Goal: Complete application form

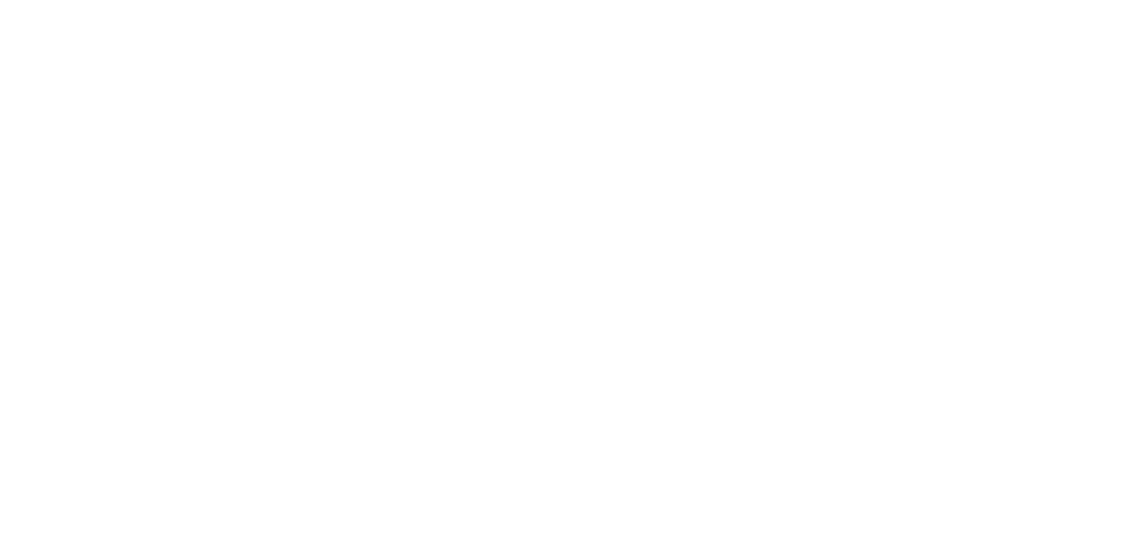
select select "FR"
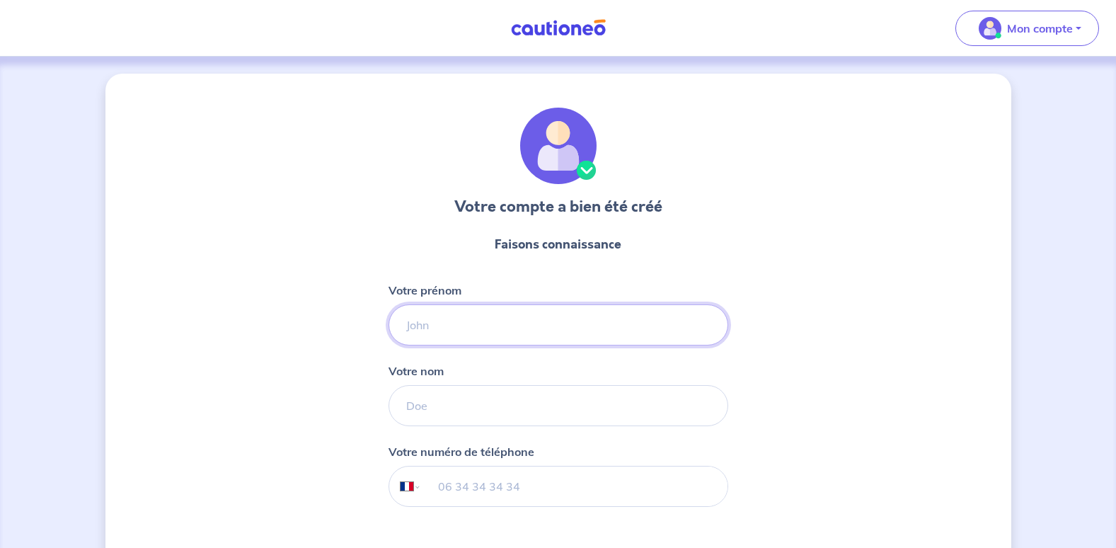
click at [524, 326] on input "Votre prénom" at bounding box center [559, 324] width 340 height 41
type input "Clotilde"
type input "DEGACHES"
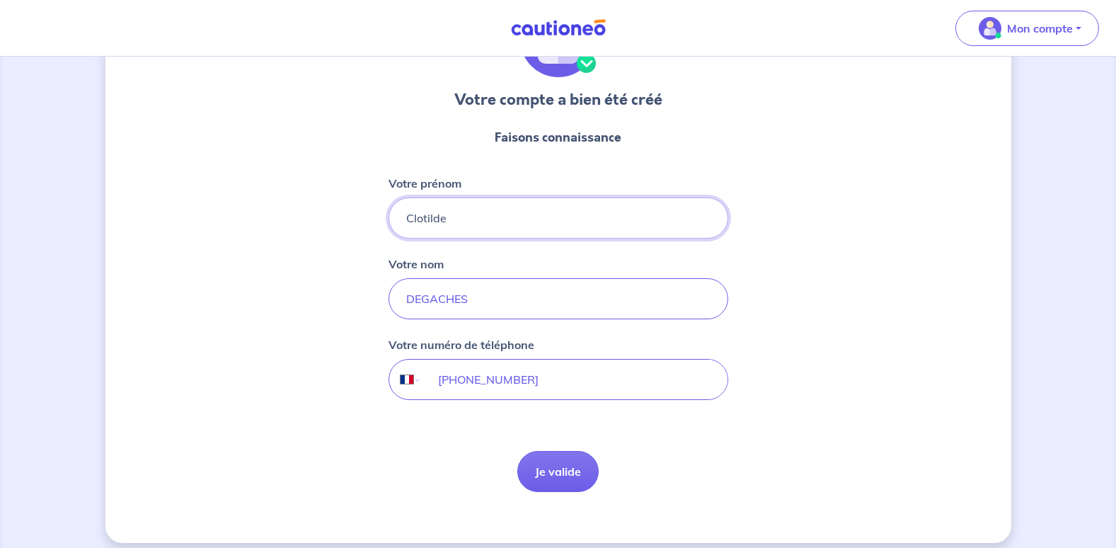
scroll to position [119, 0]
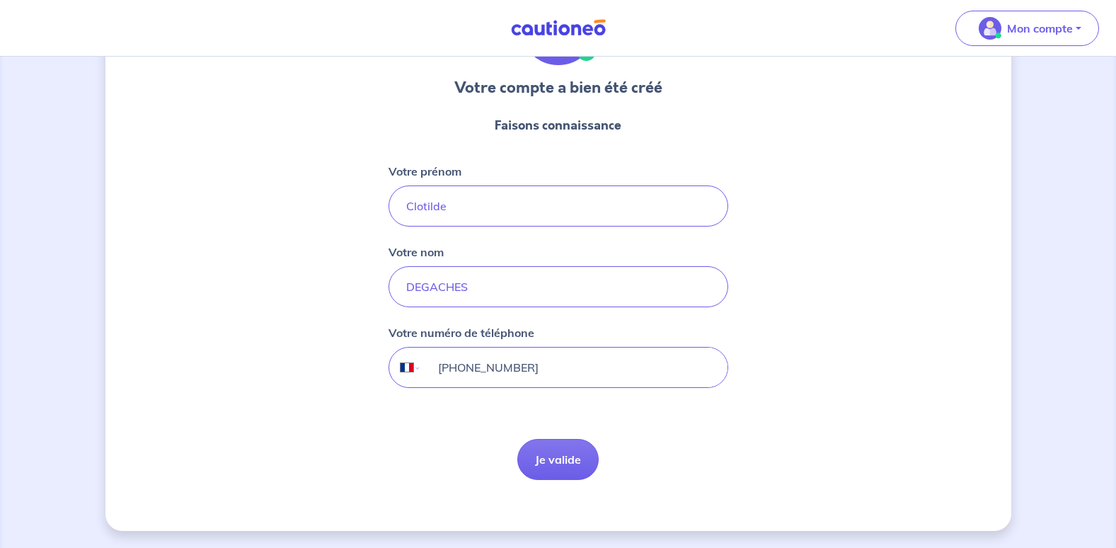
click at [551, 366] on input "[PHONE_NUMBER]" at bounding box center [574, 367] width 306 height 40
type input "+3"
select select "ZZ"
type input "+3"
select select "FR"
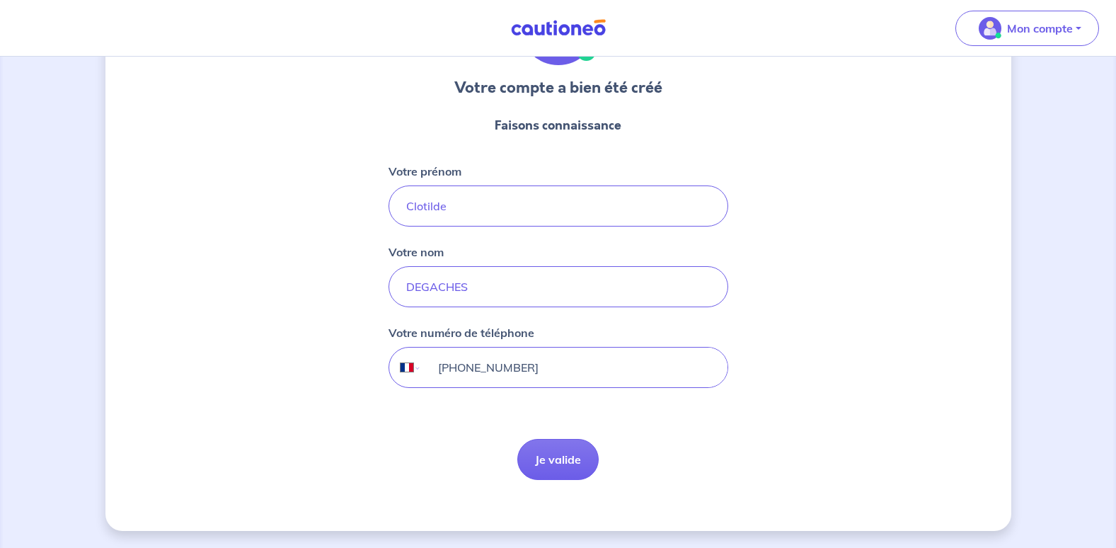
type input "[PHONE_NUMBER]"
click at [557, 459] on button "Je valide" at bounding box center [557, 459] width 81 height 41
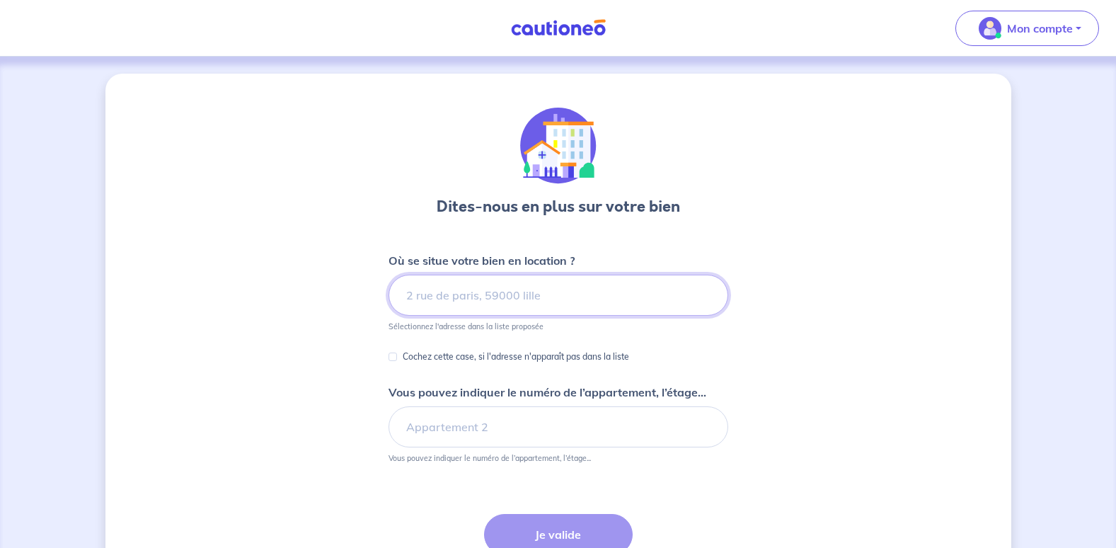
scroll to position [71, 0]
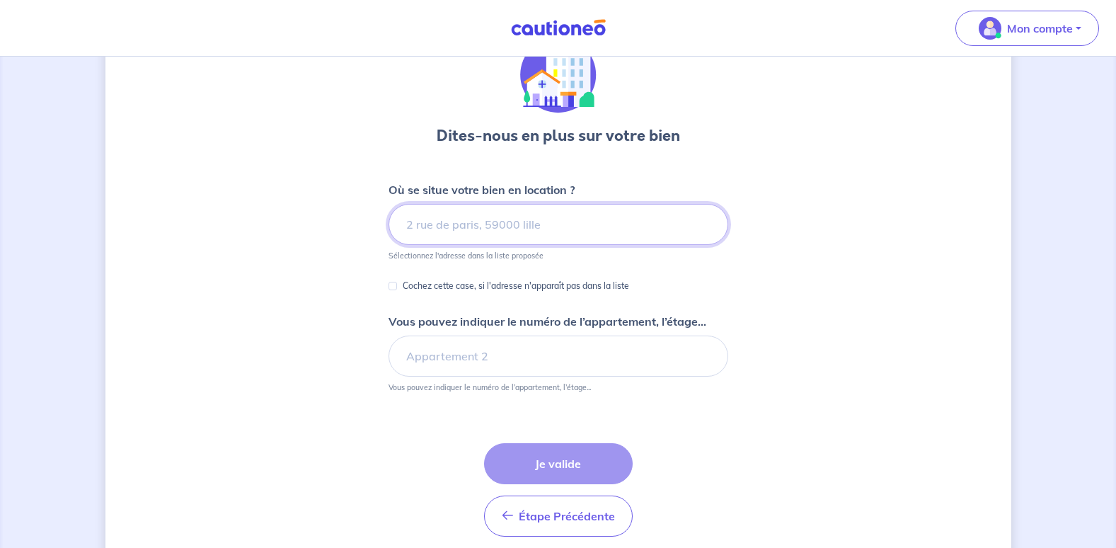
click at [433, 220] on input at bounding box center [559, 224] width 340 height 41
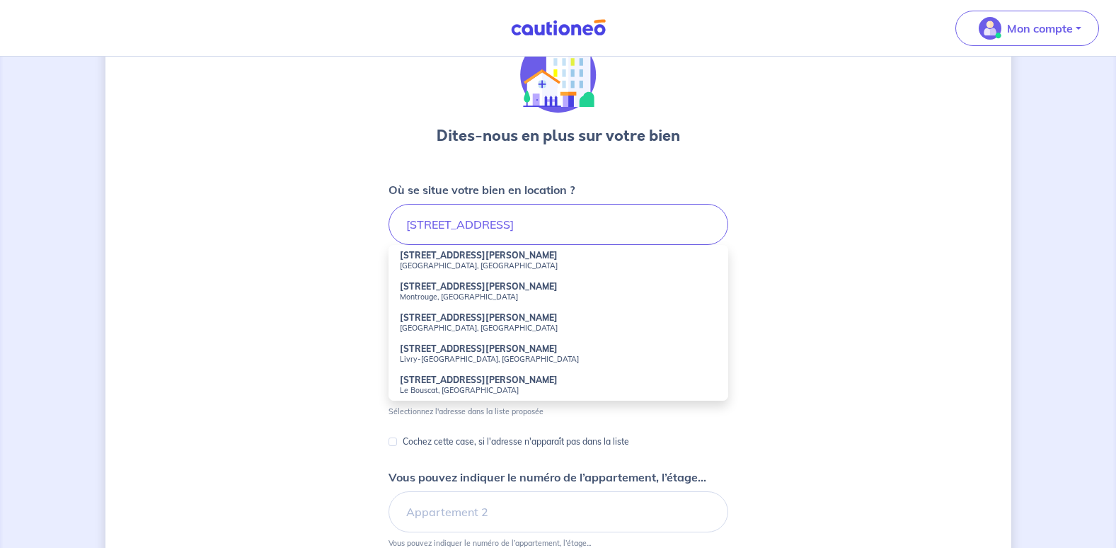
click at [440, 259] on strong "[STREET_ADDRESS][PERSON_NAME]" at bounding box center [479, 255] width 158 height 11
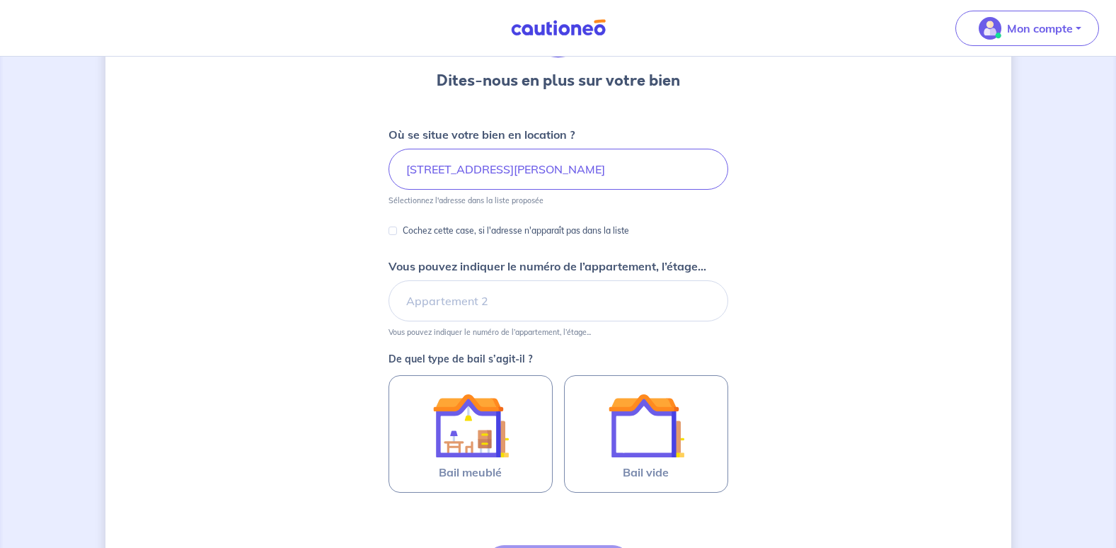
scroll to position [142, 0]
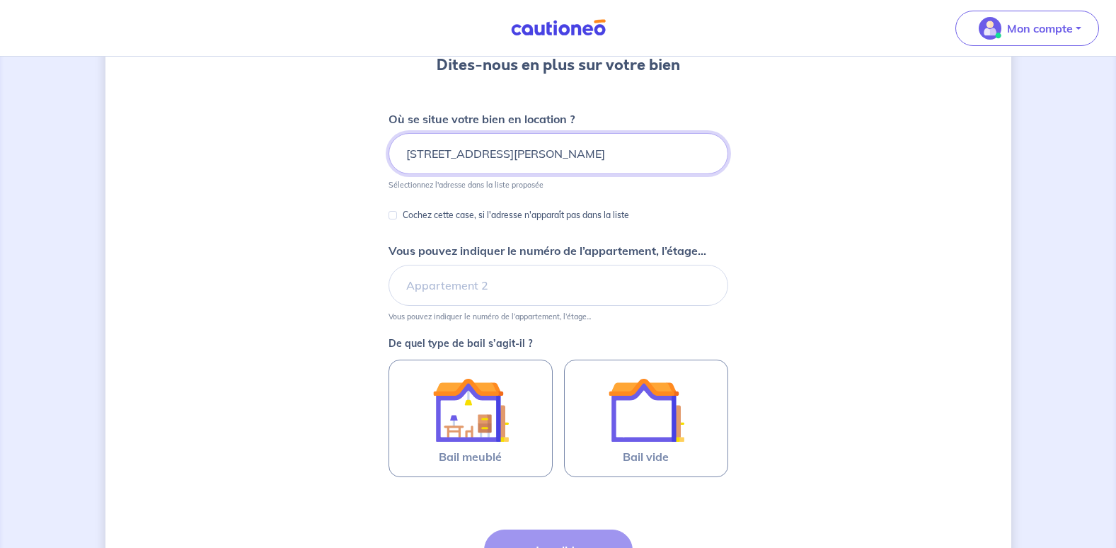
click at [642, 148] on input "[STREET_ADDRESS][PERSON_NAME]" at bounding box center [559, 153] width 340 height 41
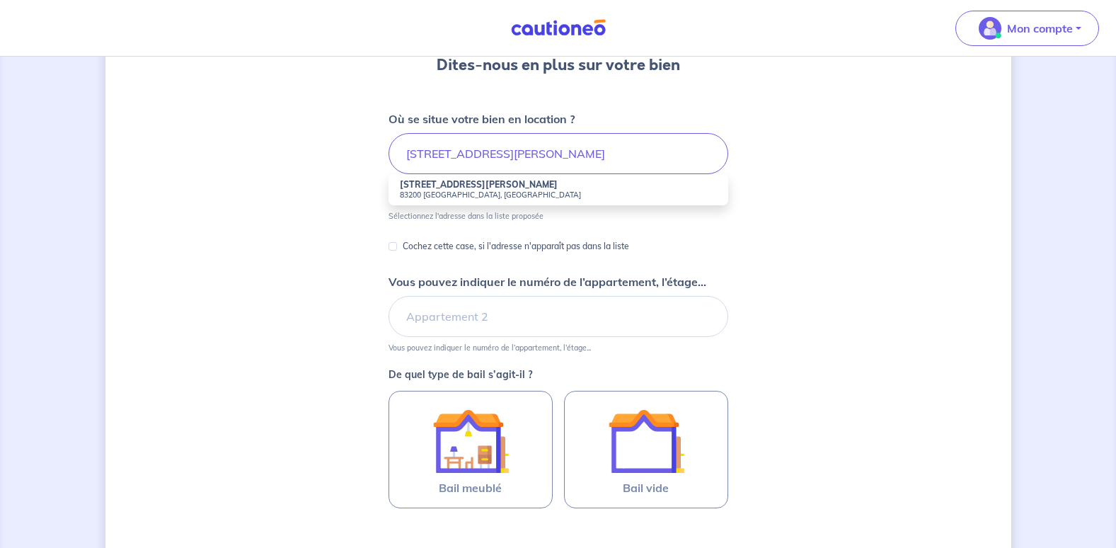
click at [456, 189] on strong "[STREET_ADDRESS][PERSON_NAME]" at bounding box center [479, 184] width 158 height 11
type input "[STREET_ADDRESS][PERSON_NAME]"
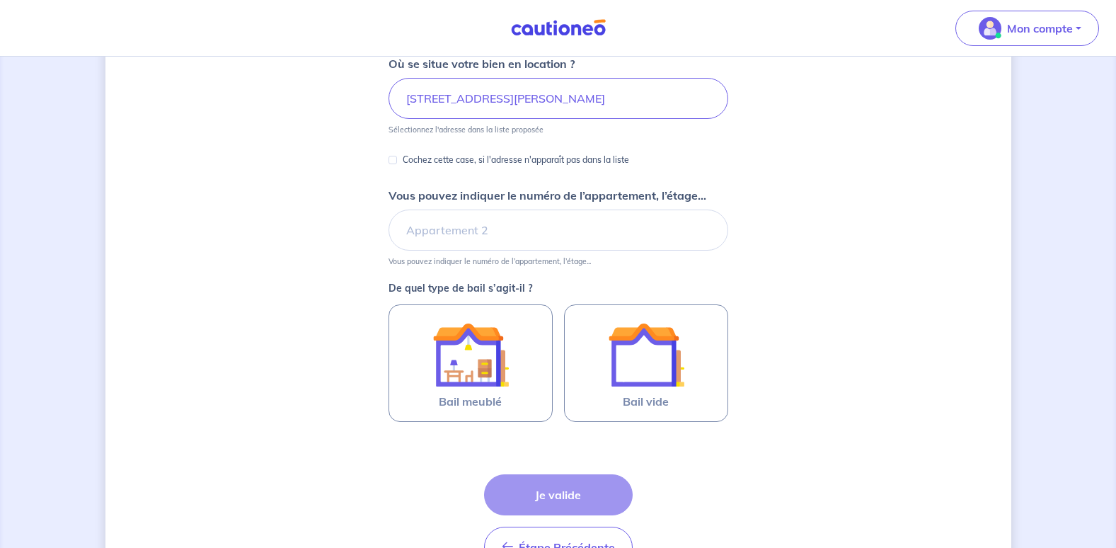
scroll to position [212, 0]
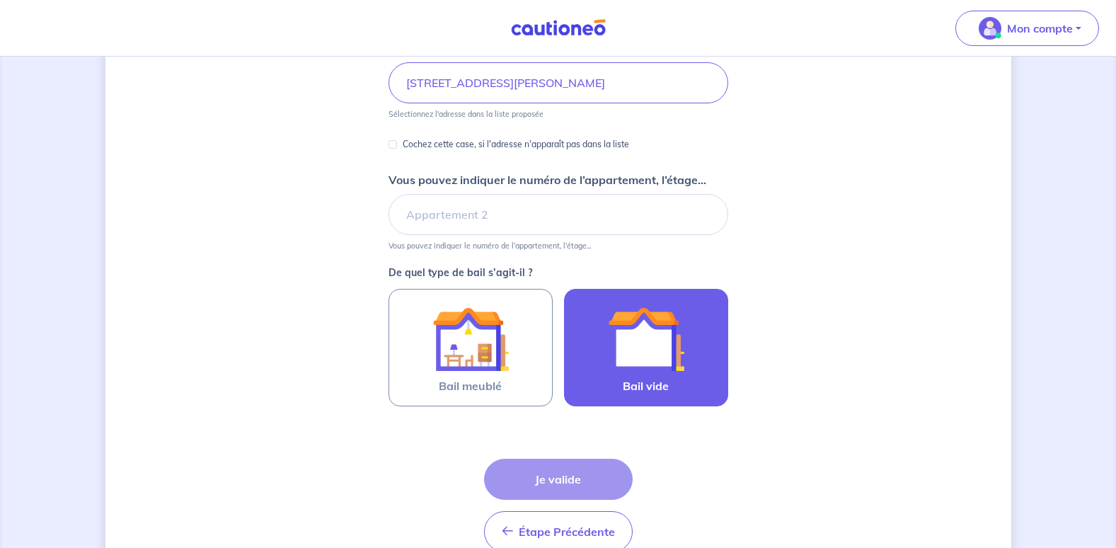
click at [628, 352] on img at bounding box center [646, 339] width 76 height 76
click at [0, 0] on input "Bail vide" at bounding box center [0, 0] width 0 height 0
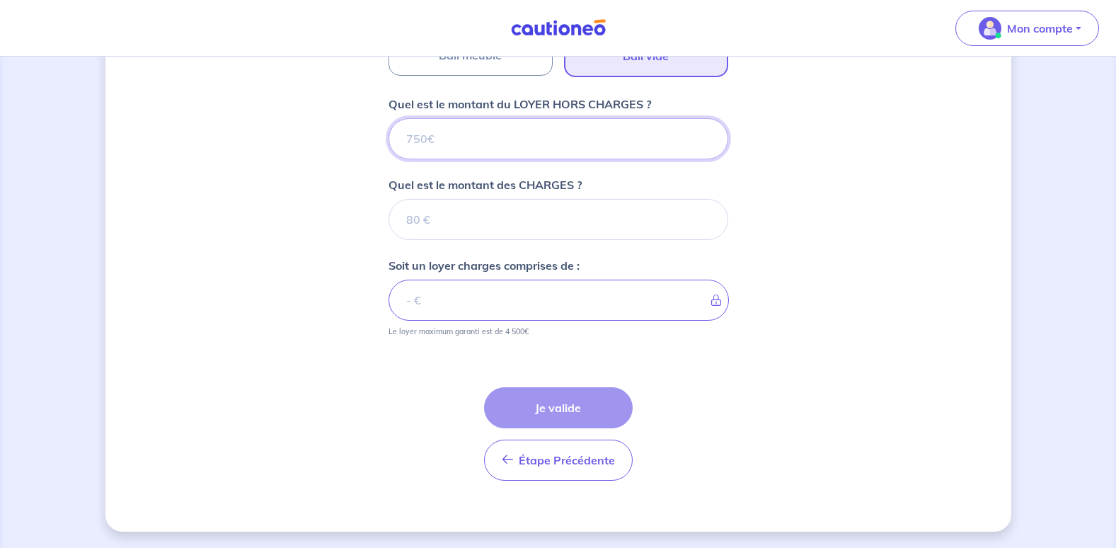
scroll to position [543, 0]
click at [451, 137] on input "Quel est le montant du LOYER HORS CHARGES ?" at bounding box center [559, 137] width 340 height 41
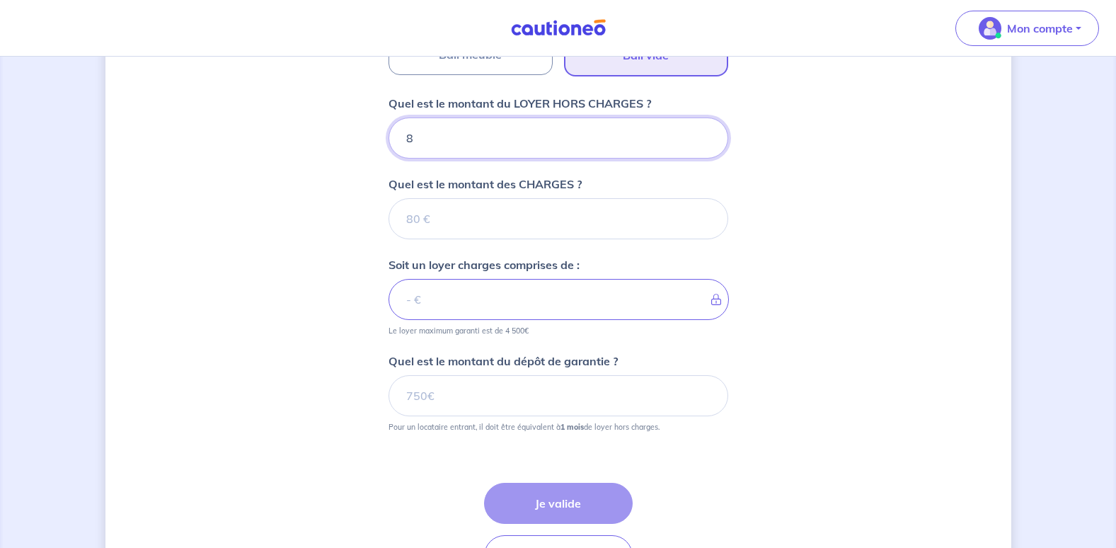
type input "81"
type input "816"
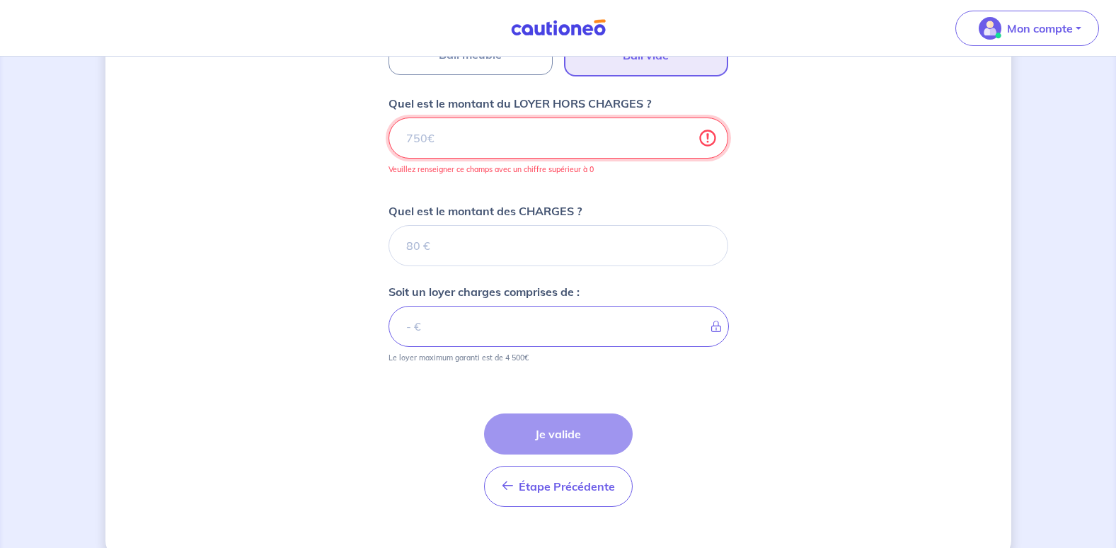
type input "816.7"
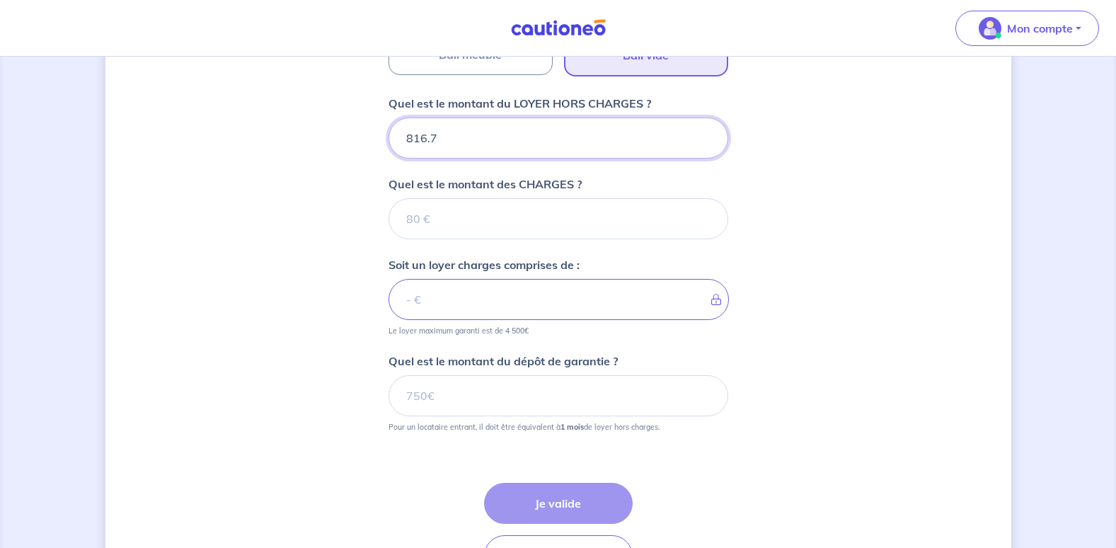
type input "816.72"
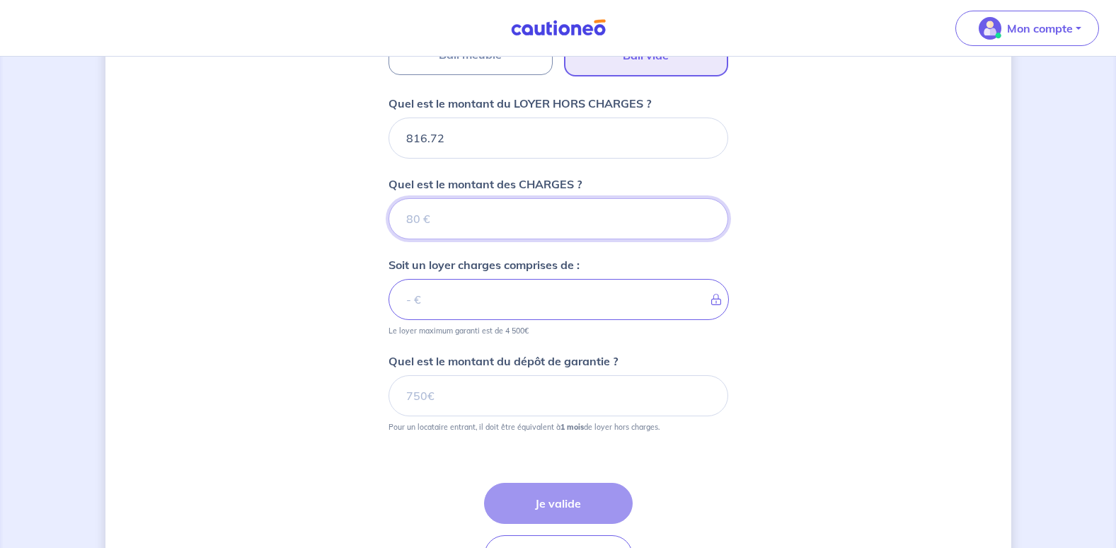
click at [452, 214] on input "Quel est le montant des CHARGES ?" at bounding box center [559, 218] width 340 height 41
type input "59"
type input "875.72"
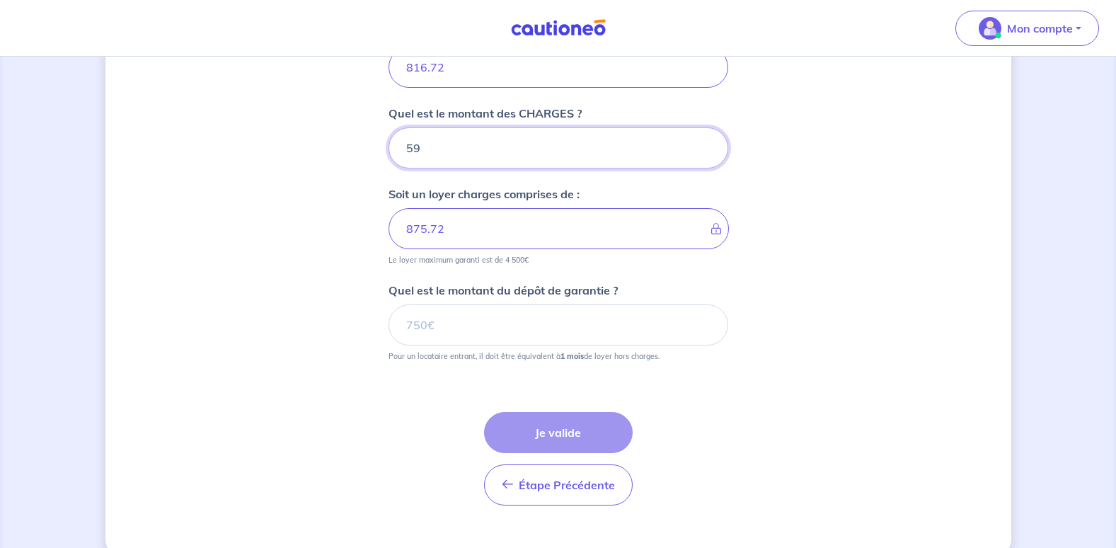
type input "59"
click at [417, 322] on input "Quel est le montant du dépôt de garantie ?" at bounding box center [559, 324] width 340 height 41
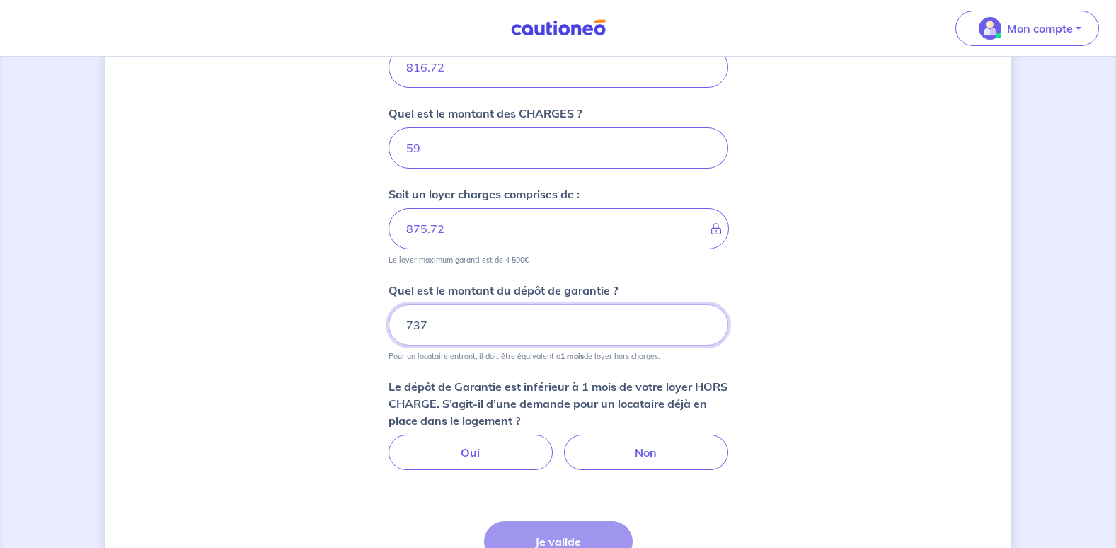
scroll to position [685, 0]
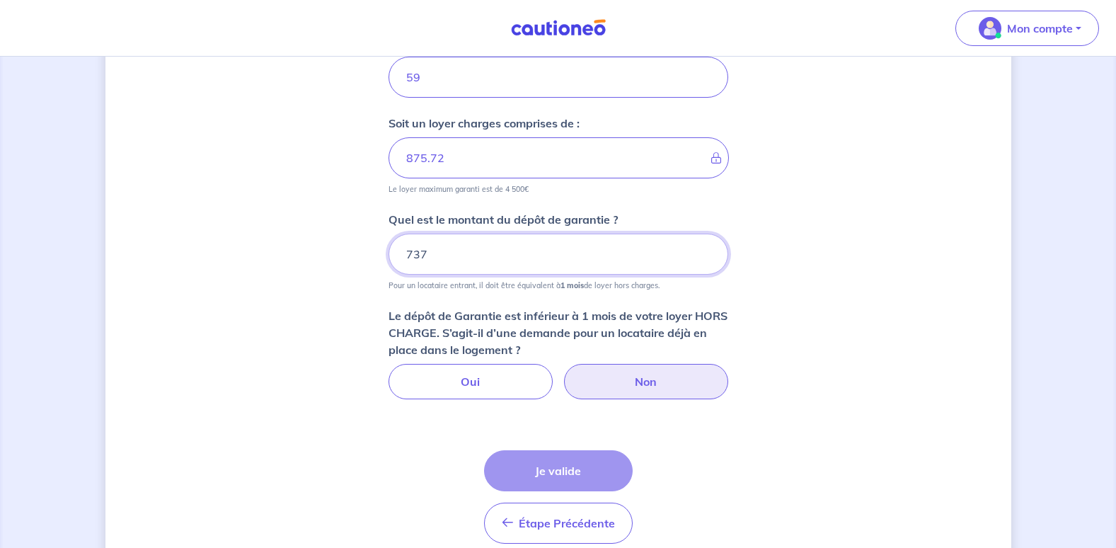
type input "737"
click at [594, 376] on label "Non" at bounding box center [646, 381] width 164 height 35
click at [563, 373] on input "Non" at bounding box center [557, 368] width 9 height 9
radio input "true"
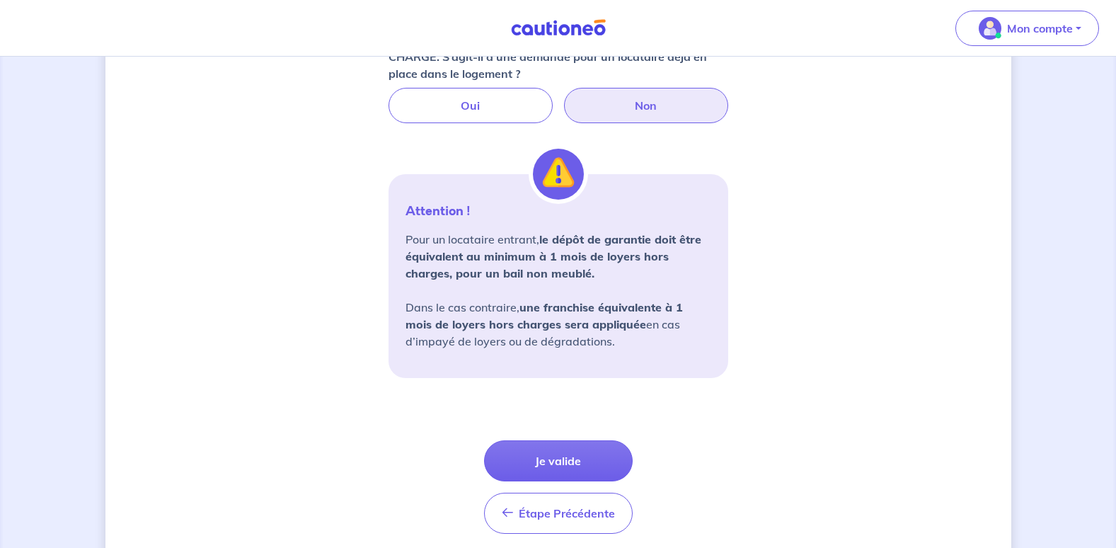
scroll to position [968, 0]
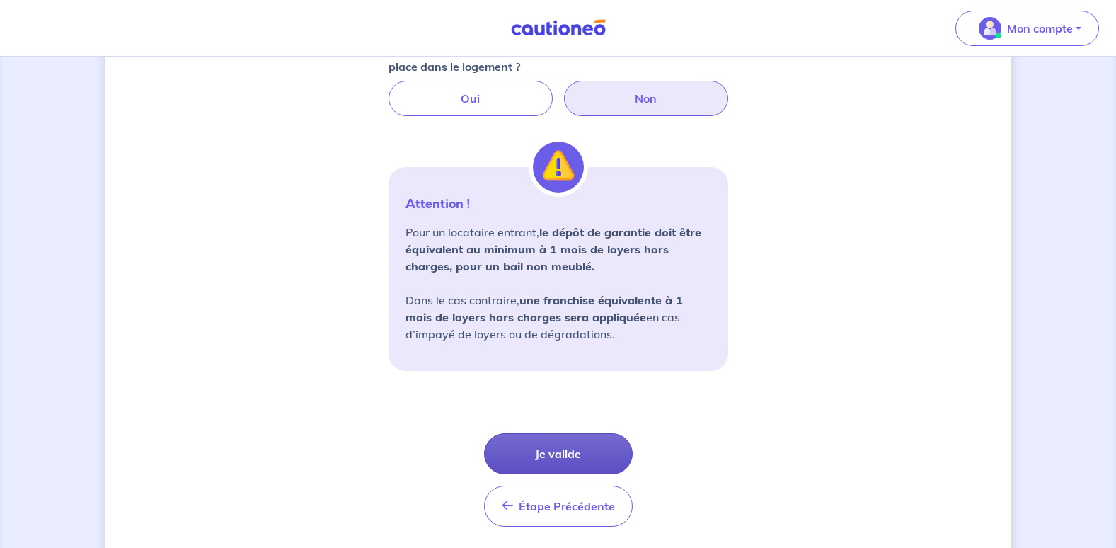
click at [568, 447] on button "Je valide" at bounding box center [558, 453] width 149 height 41
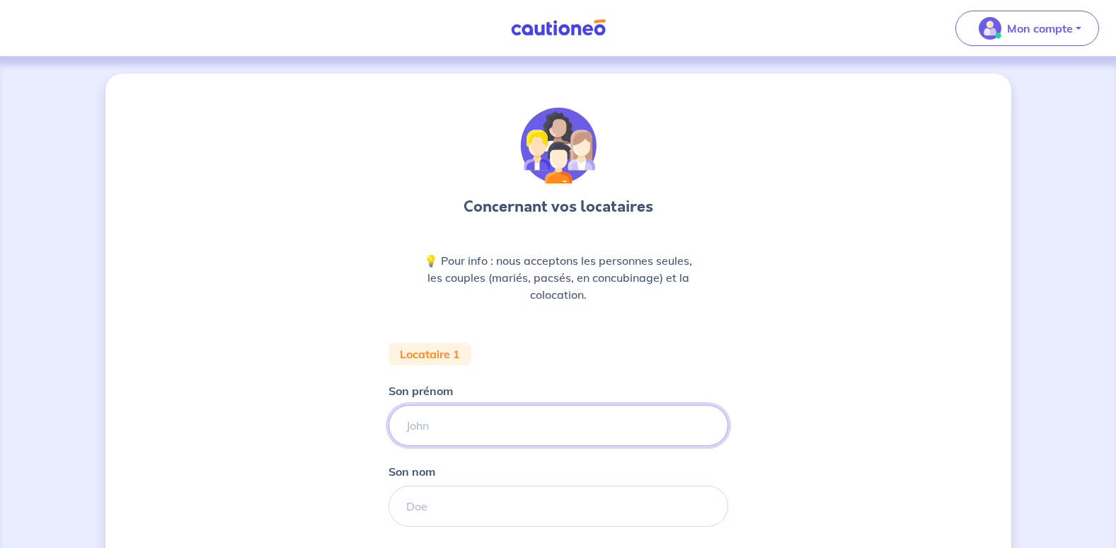
click at [451, 425] on input "Son prénom" at bounding box center [559, 425] width 340 height 41
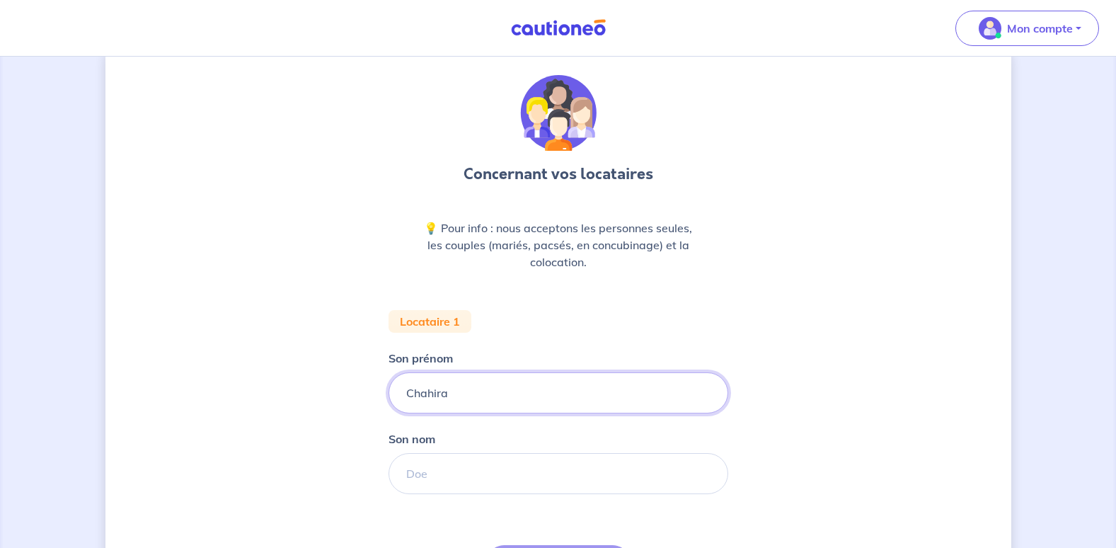
type input "Chahira"
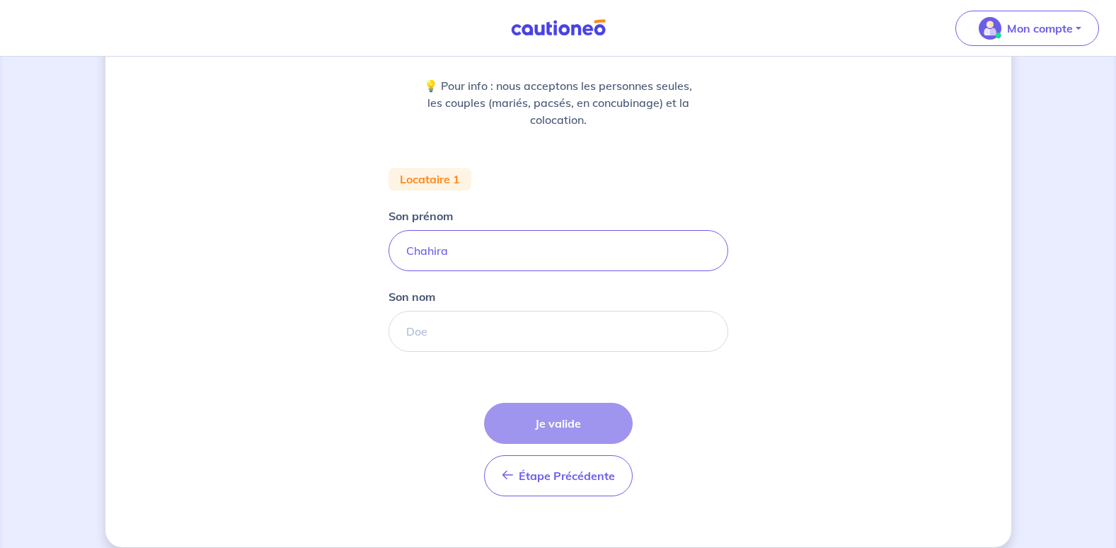
scroll to position [191, 0]
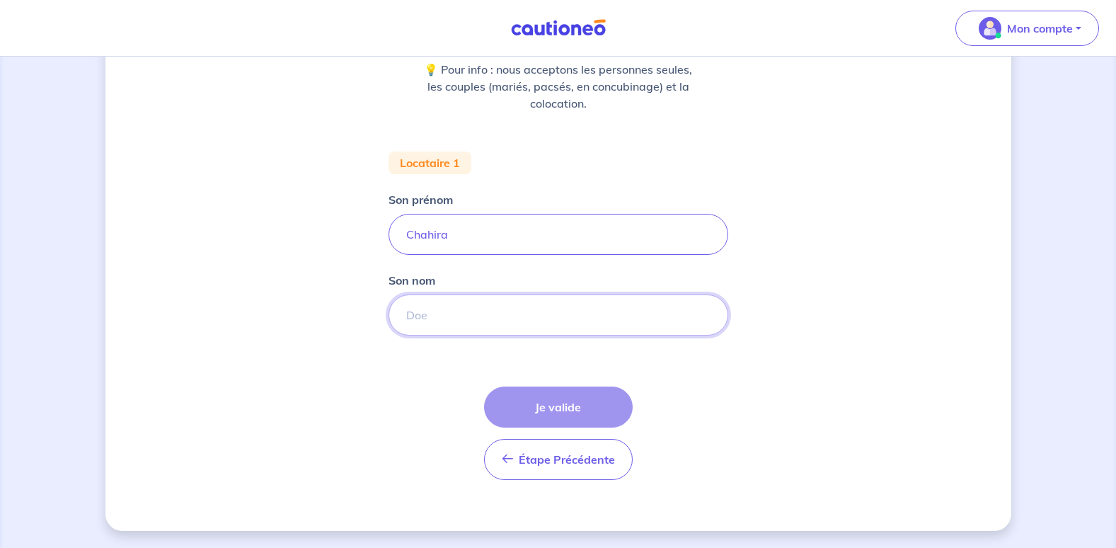
click at [427, 318] on input "Son nom" at bounding box center [559, 314] width 340 height 41
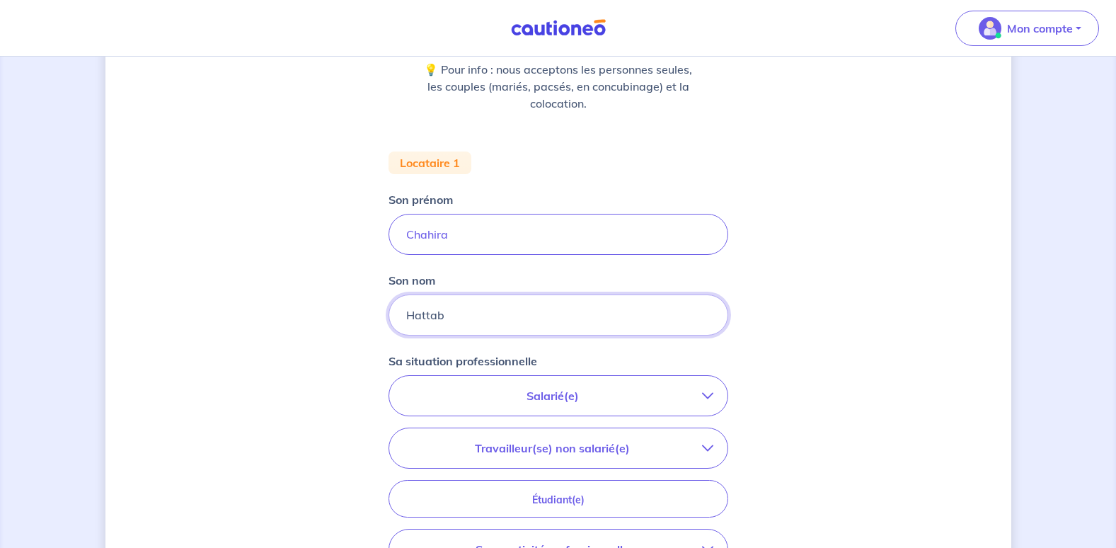
type input "Hattab"
click at [324, 363] on div "Concernant vos locataires 💡 Pour info : nous acceptons les personnes seules, le…" at bounding box center [558, 330] width 906 height 894
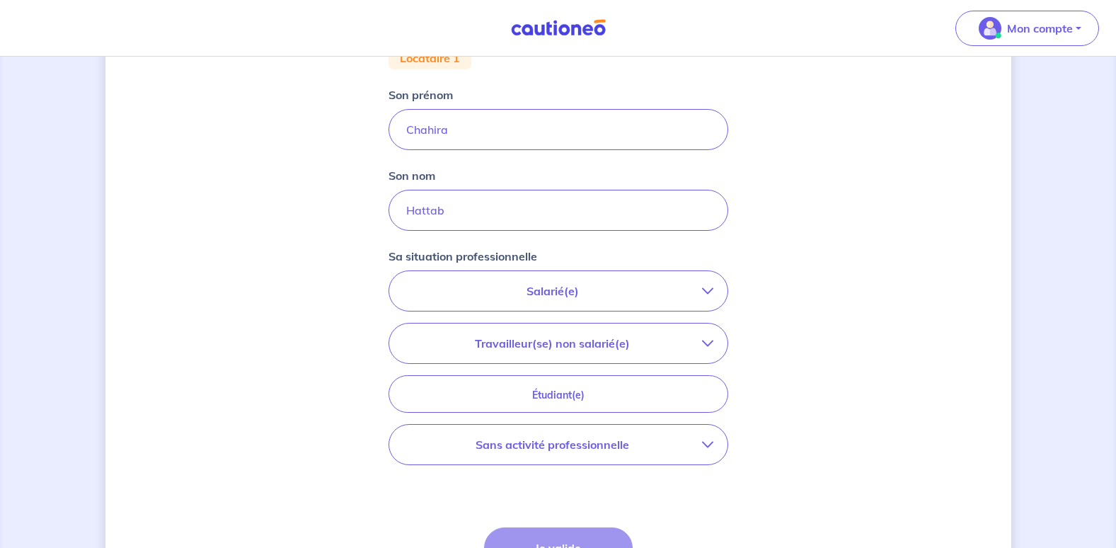
scroll to position [333, 0]
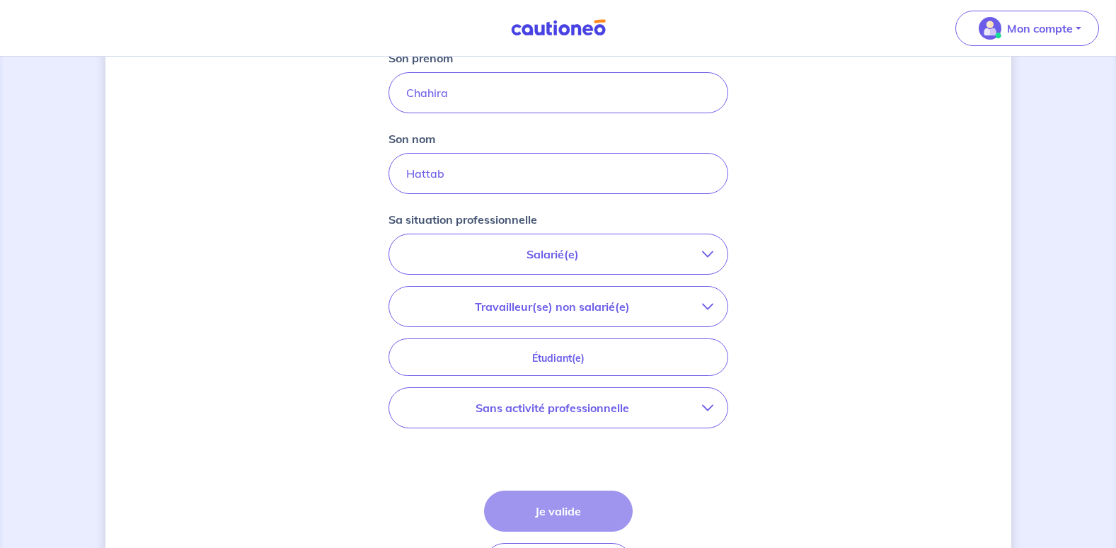
click at [576, 248] on p "Salarié(e)" at bounding box center [552, 254] width 299 height 17
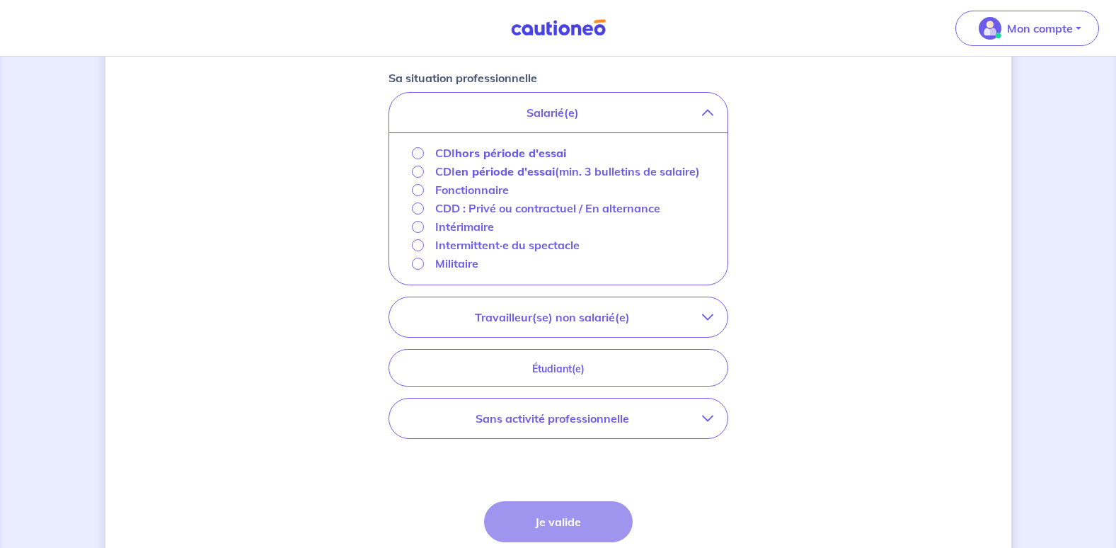
scroll to position [545, 0]
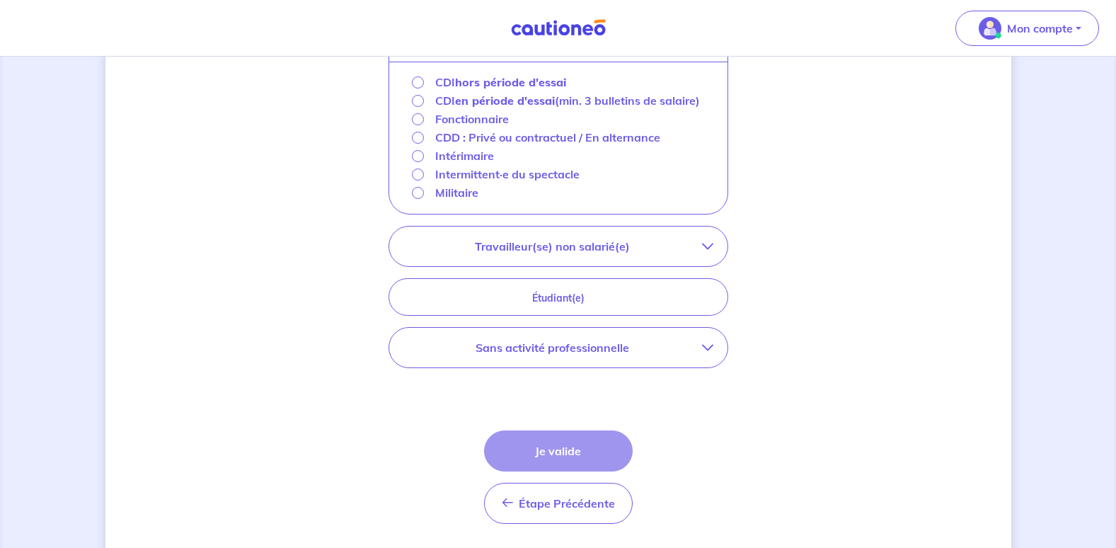
click at [597, 356] on p "Sans activité professionnelle" at bounding box center [552, 347] width 299 height 17
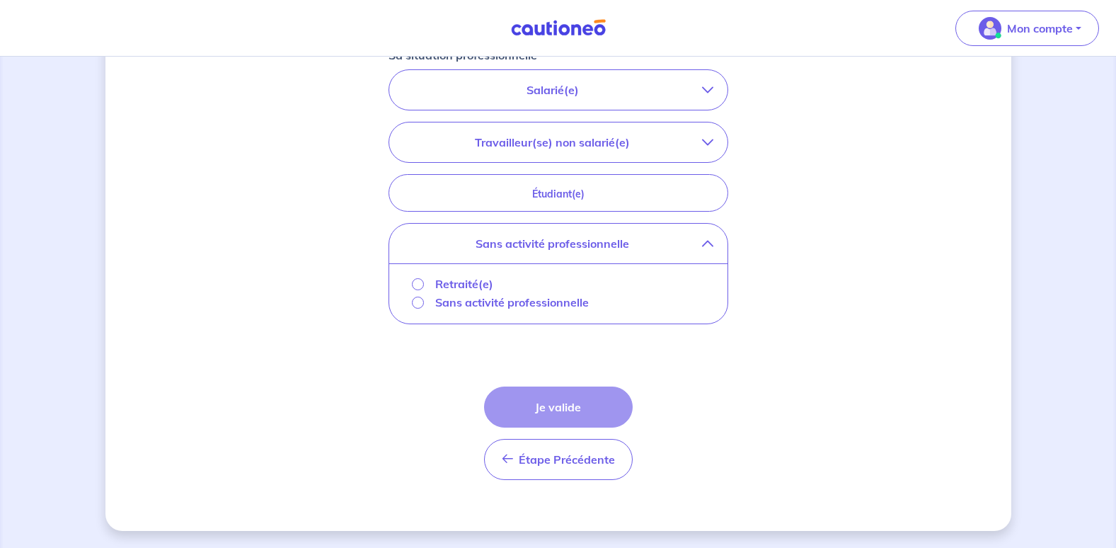
scroll to position [497, 0]
click at [419, 303] on input "Sans activité professionnelle" at bounding box center [418, 303] width 12 height 12
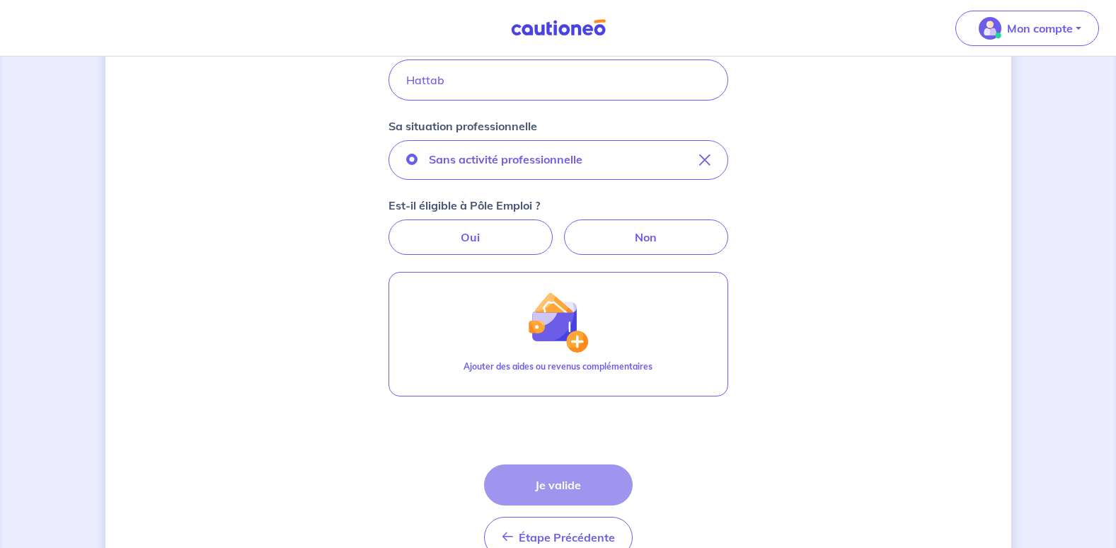
scroll to position [355, 0]
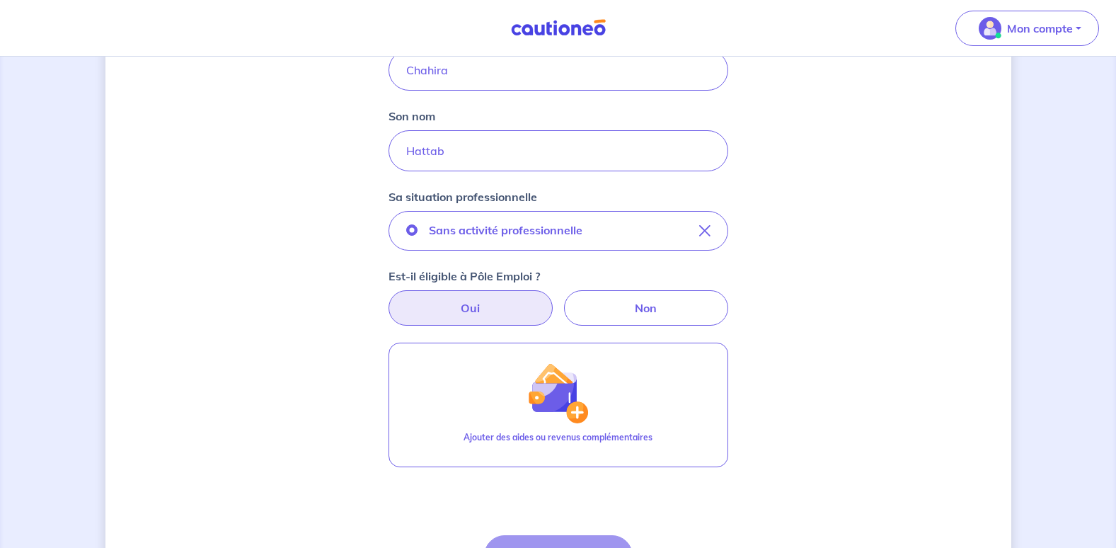
click at [518, 311] on label "Oui" at bounding box center [471, 307] width 164 height 35
click at [553, 299] on input "Oui" at bounding box center [557, 294] width 9 height 9
radio input "true"
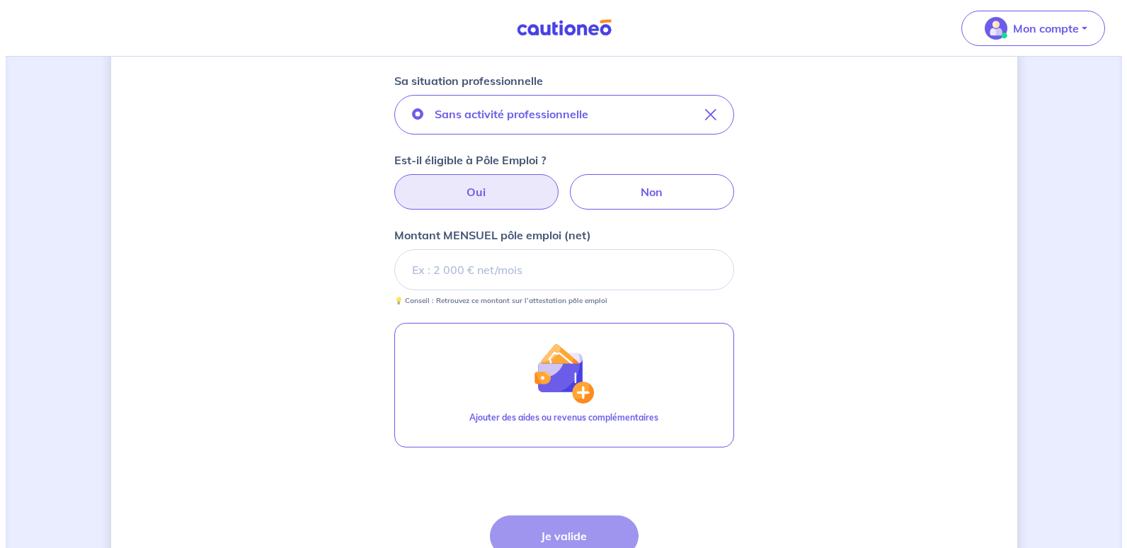
scroll to position [459, 0]
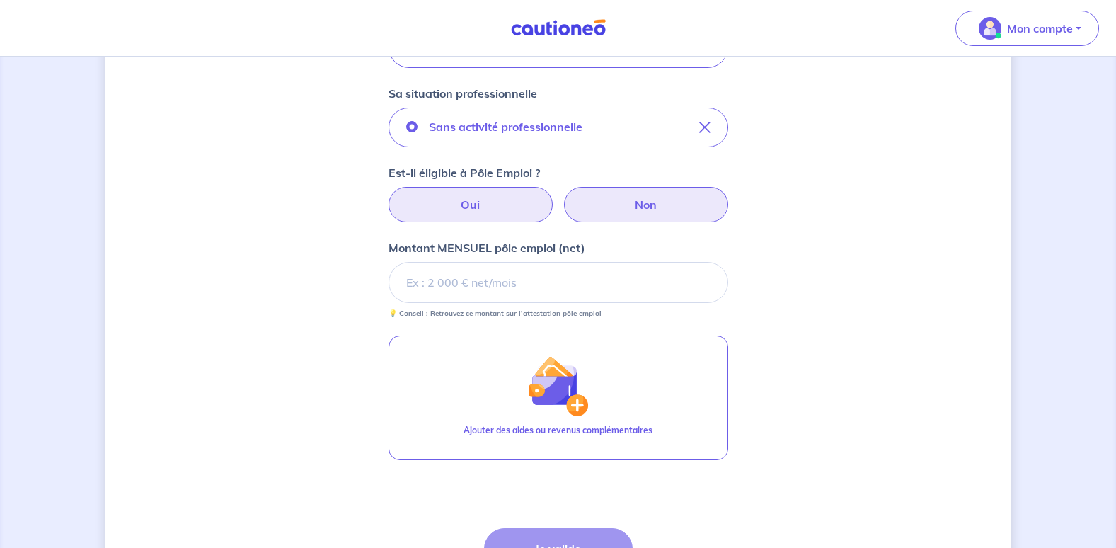
click at [606, 202] on label "Non" at bounding box center [646, 204] width 164 height 35
click at [563, 196] on input "Non" at bounding box center [557, 191] width 9 height 9
radio input "true"
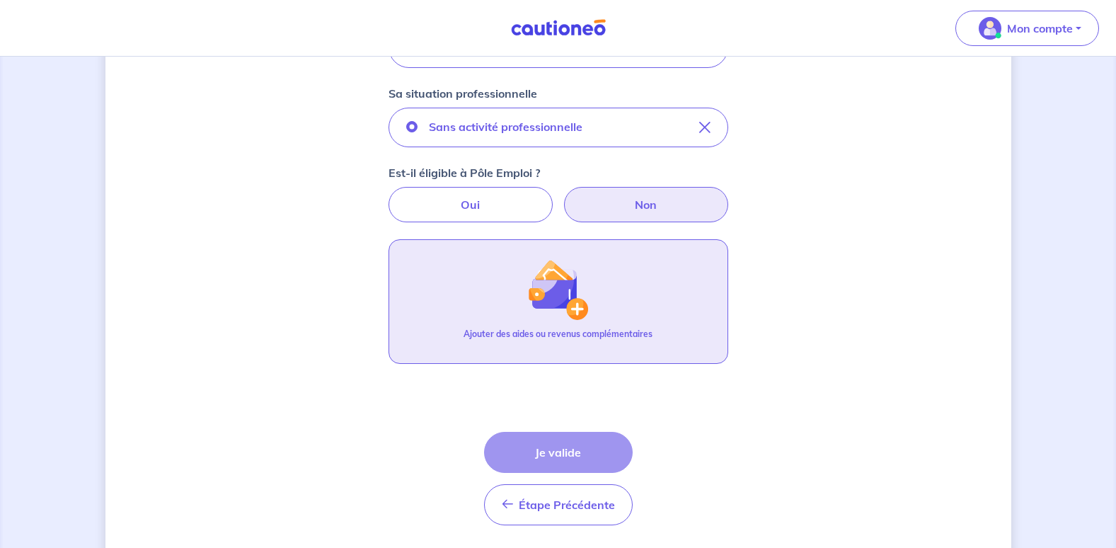
click at [508, 283] on button "Ajouter des aides ou revenus complémentaires" at bounding box center [559, 301] width 340 height 125
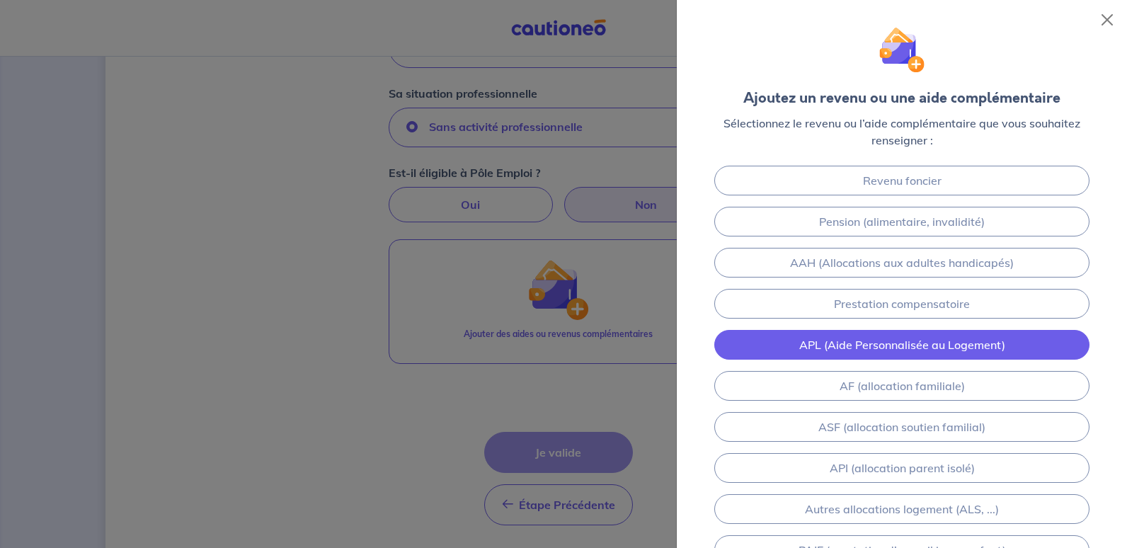
click at [829, 347] on link "APL (Aide Personnalisée au Logement)" at bounding box center [901, 345] width 375 height 30
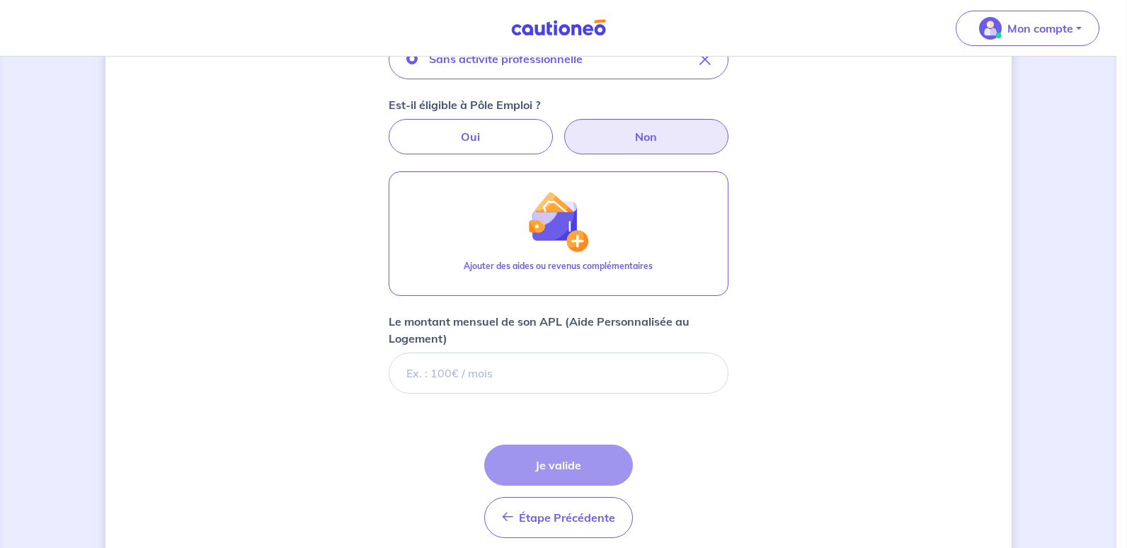
scroll to position [585, 0]
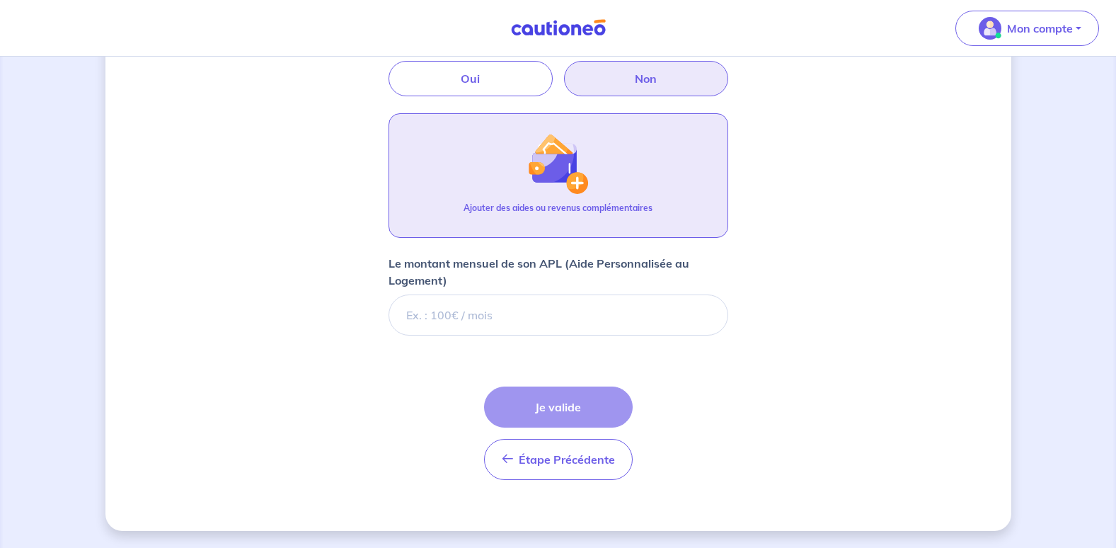
click at [561, 197] on button "Ajouter des aides ou revenus complémentaires" at bounding box center [559, 175] width 340 height 125
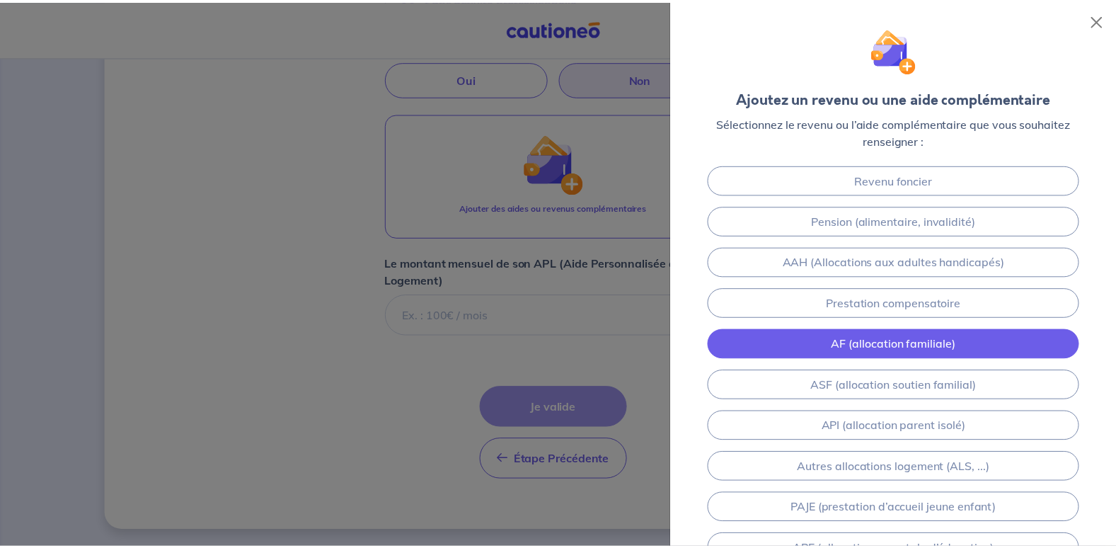
scroll to position [0, 0]
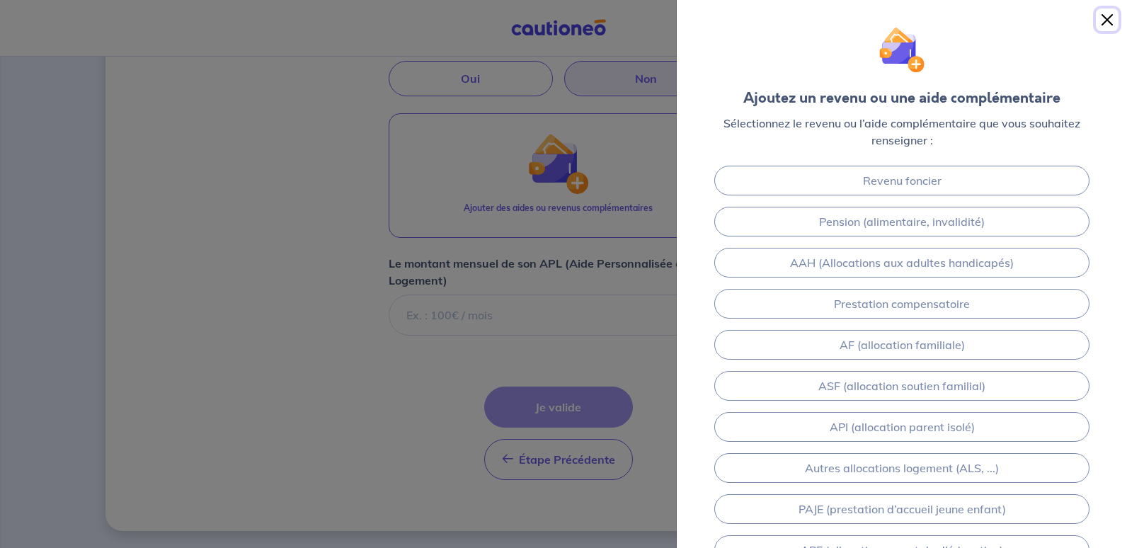
click at [1110, 14] on button "Close" at bounding box center [1106, 19] width 23 height 23
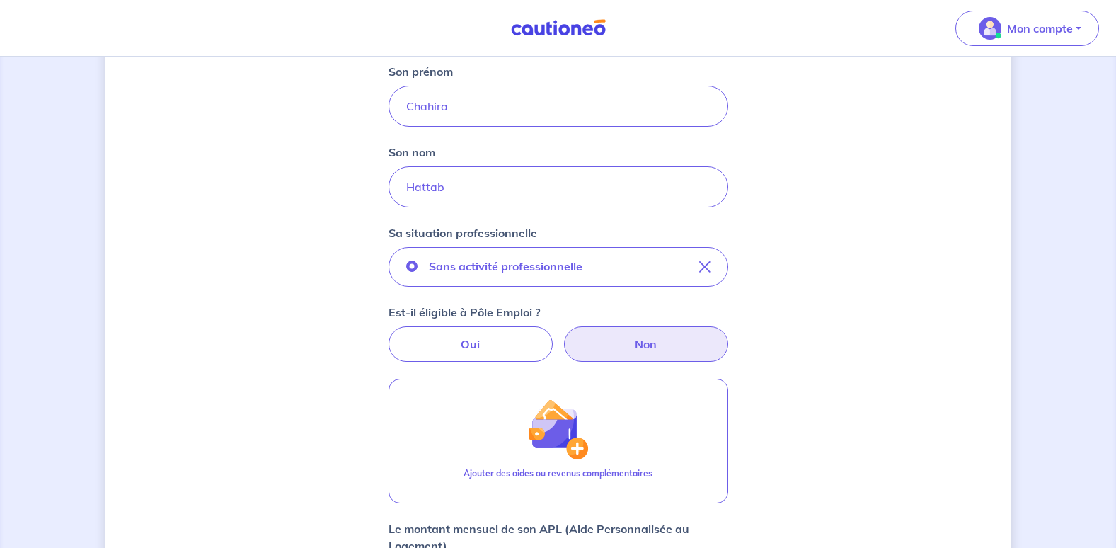
scroll to position [231, 0]
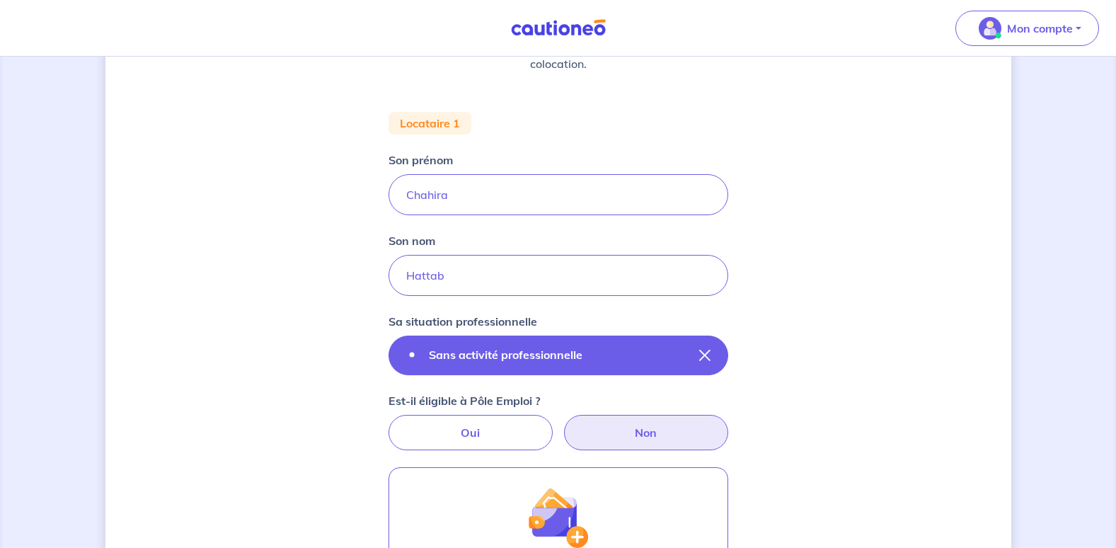
click at [706, 362] on button "Sans activité professionnelle" at bounding box center [559, 355] width 340 height 40
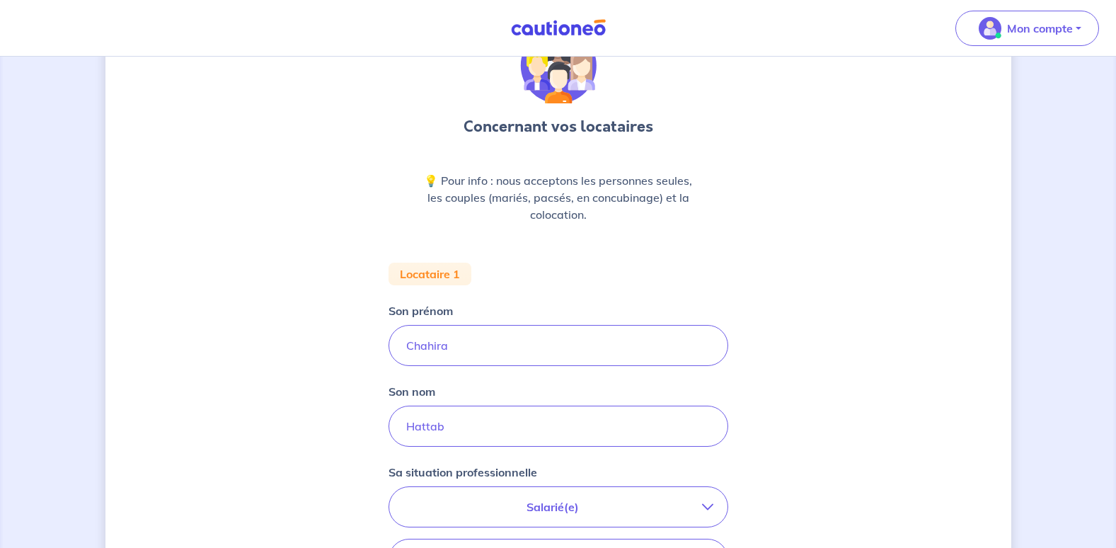
scroll to position [0, 0]
